Goal: Use online tool/utility

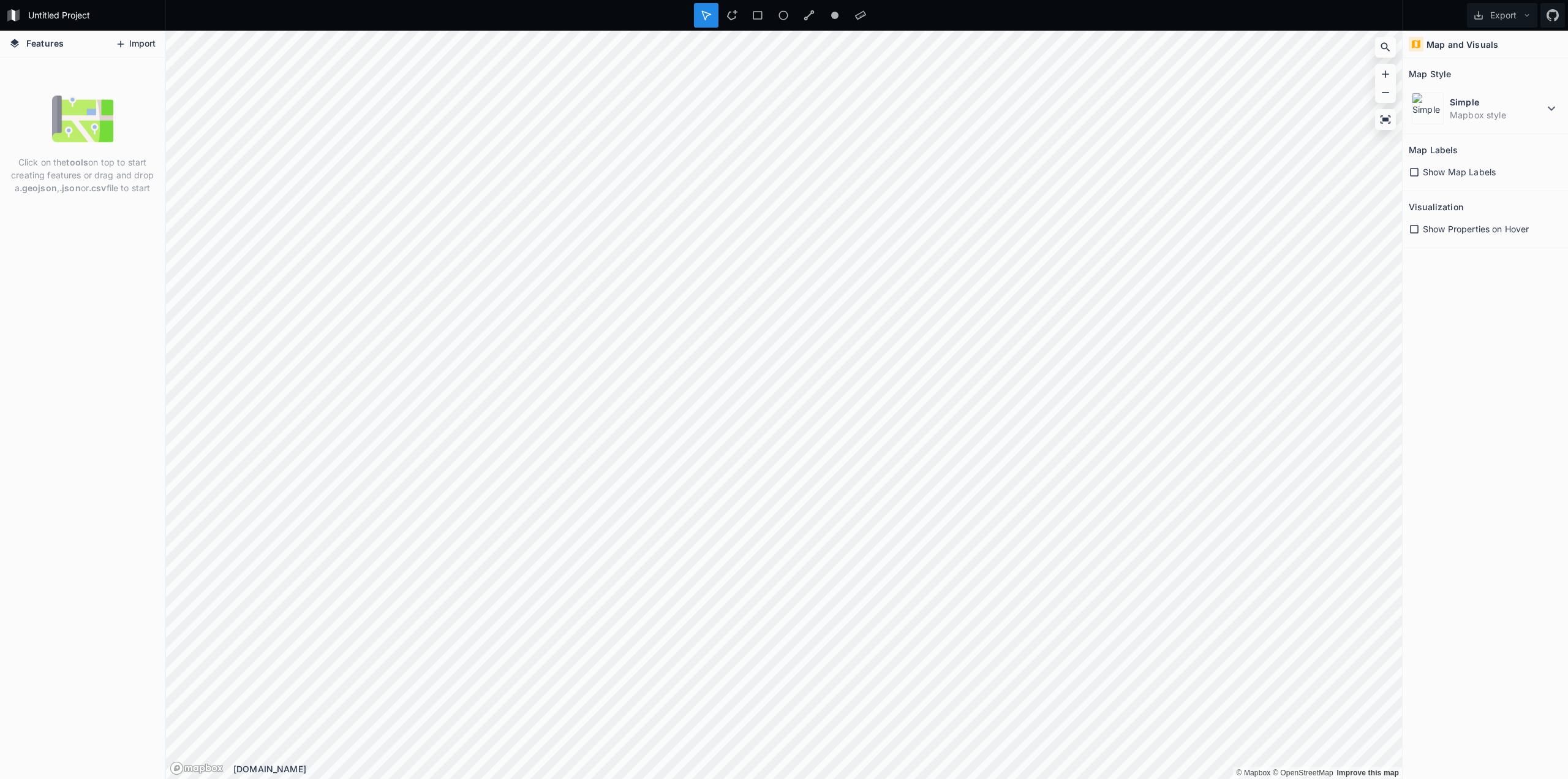
click at [125, 42] on icon at bounding box center [120, 44] width 11 height 11
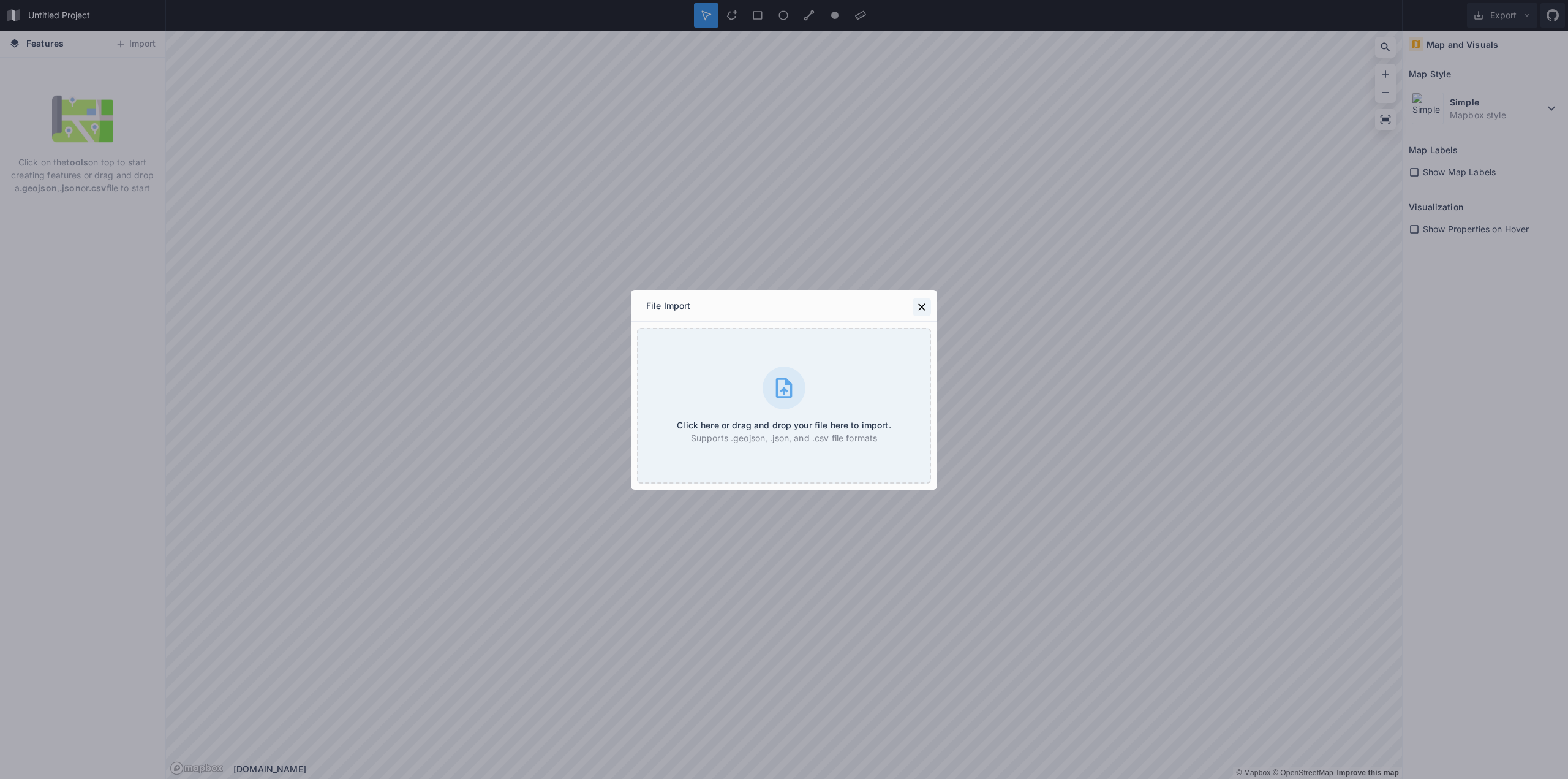
click at [920, 312] on icon at bounding box center [922, 307] width 12 height 12
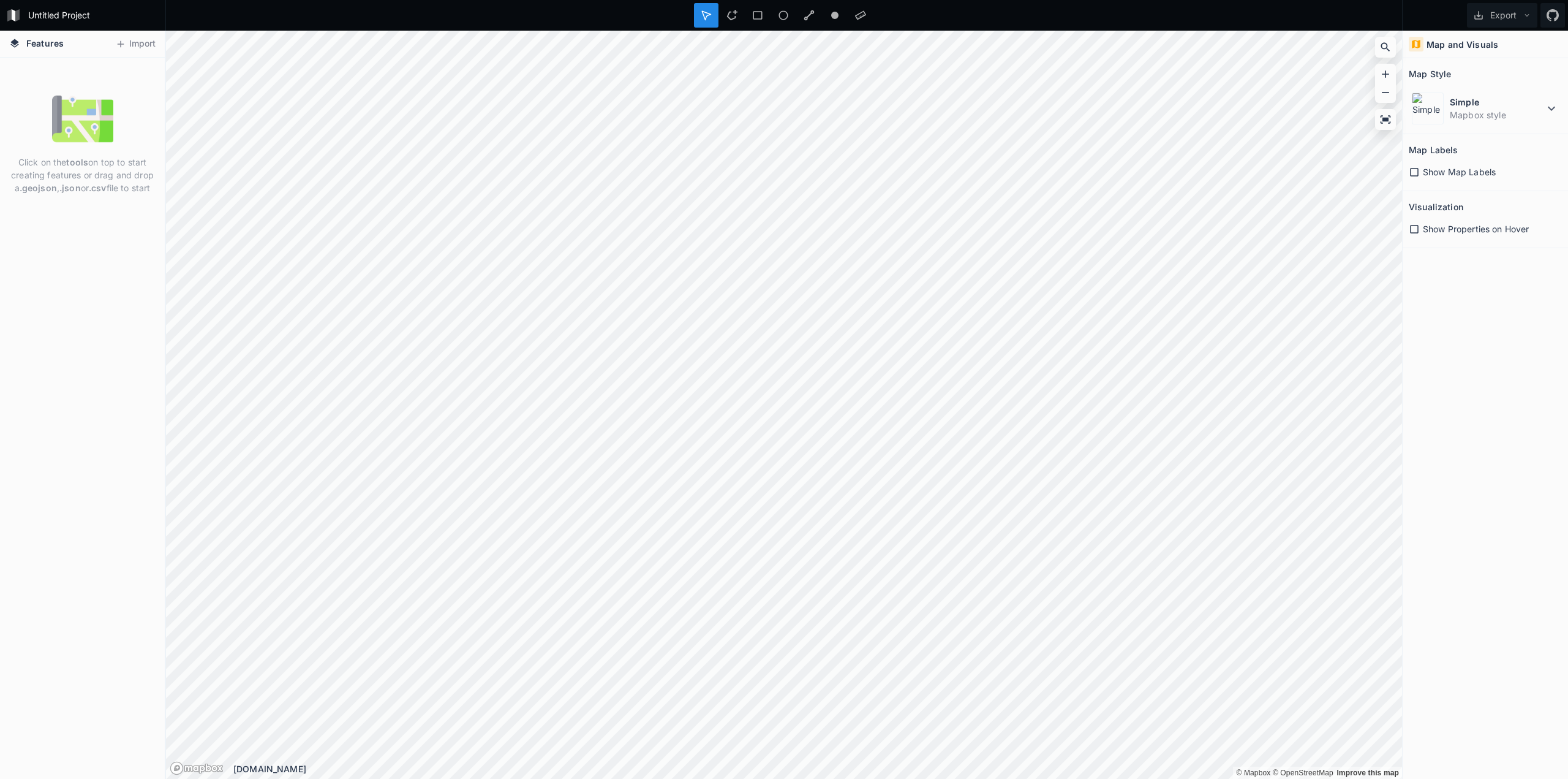
click at [60, 46] on span "Features" at bounding box center [45, 43] width 37 height 13
click at [4, 41] on h4 "Features" at bounding box center [36, 44] width 67 height 27
click at [1386, 120] on icon at bounding box center [1386, 119] width 10 height 8
click at [756, 16] on icon at bounding box center [757, 15] width 11 height 11
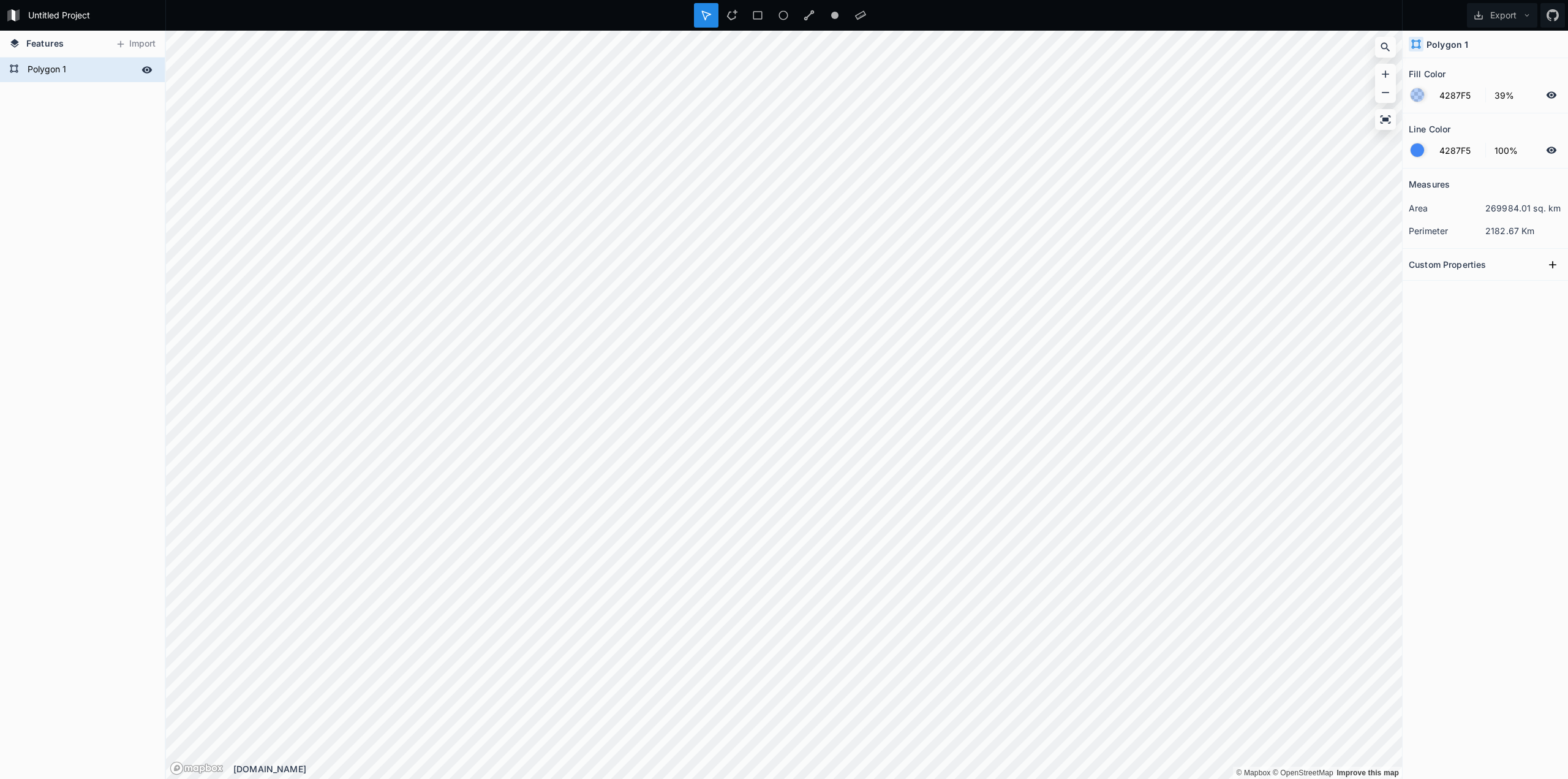
click at [147, 70] on icon at bounding box center [147, 69] width 10 height 7
click at [147, 70] on icon at bounding box center [146, 70] width 10 height 9
